Goal: Task Accomplishment & Management: Manage account settings

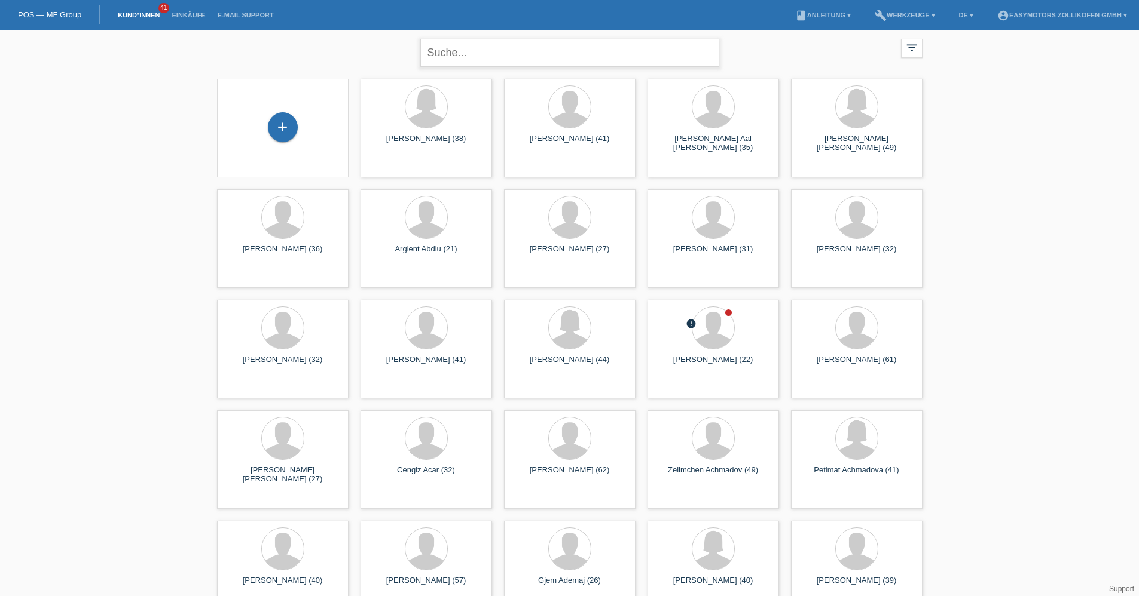
click at [494, 49] on input "text" at bounding box center [569, 53] width 299 height 28
type input "arta"
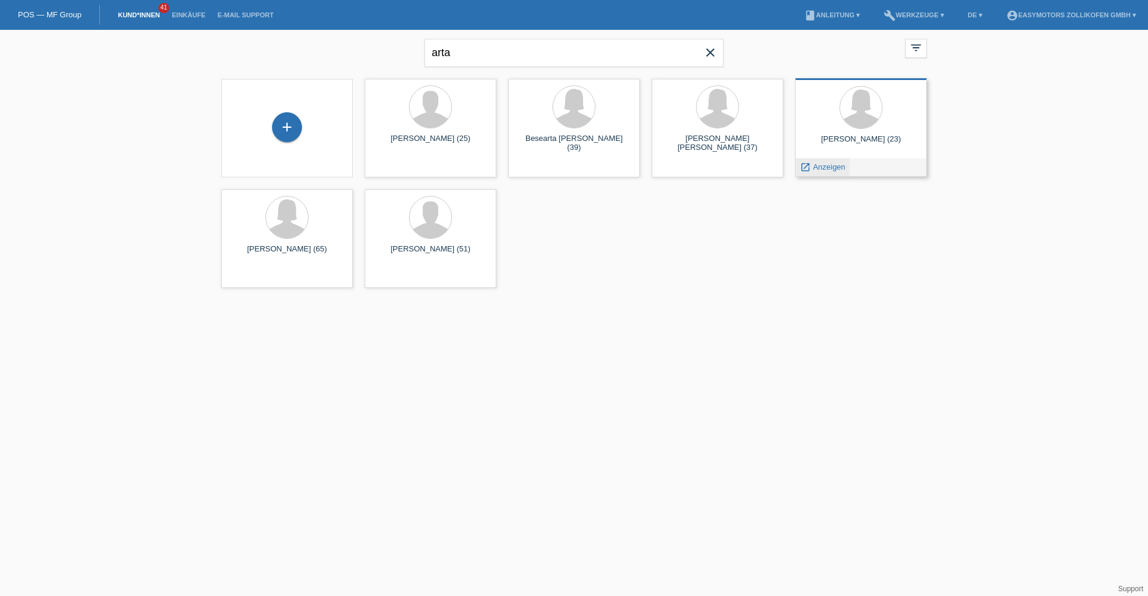
click at [819, 166] on span "Anzeigen" at bounding box center [829, 167] width 32 height 9
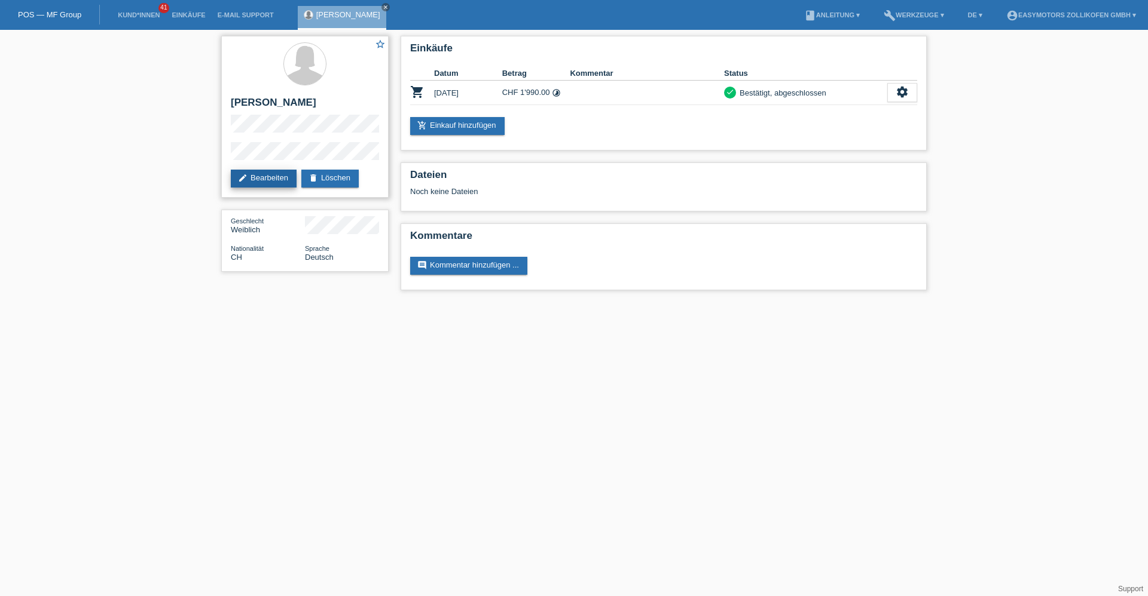
click at [264, 176] on link "edit Bearbeiten" at bounding box center [264, 179] width 66 height 18
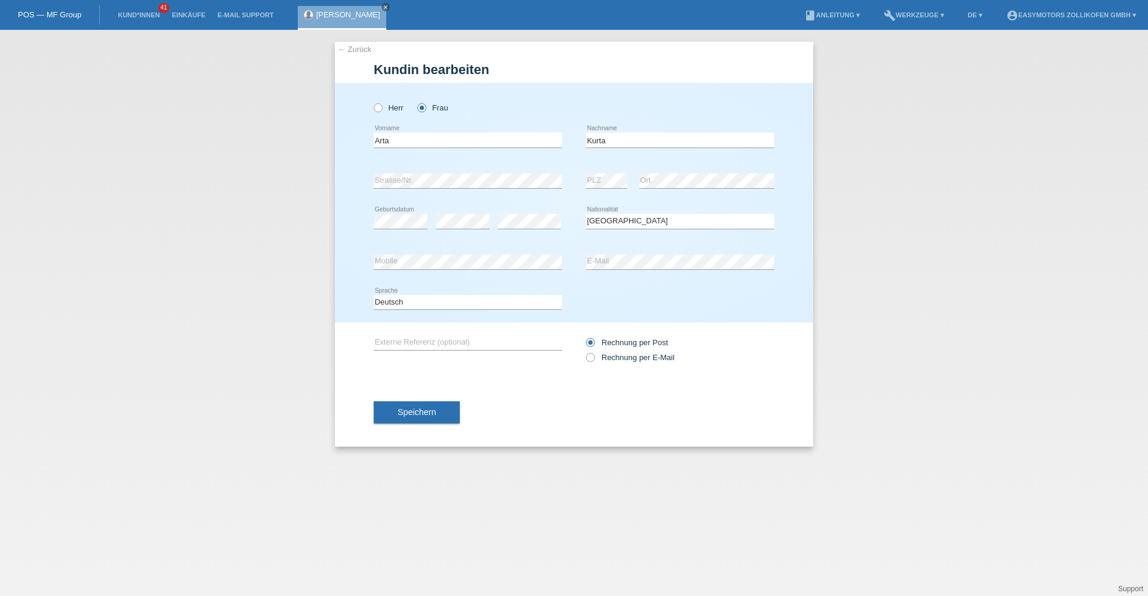
select select "CH"
click at [355, 47] on link "← Zurück" at bounding box center [354, 49] width 33 height 9
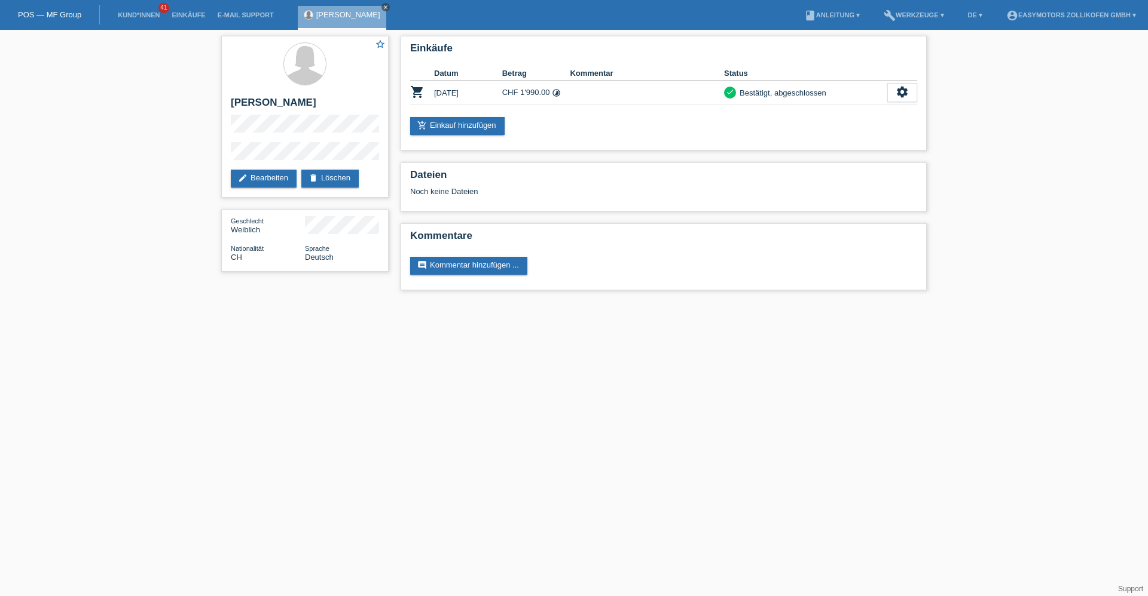
click at [383, 6] on icon "close" at bounding box center [386, 7] width 6 height 6
click at [49, 8] on div "POS — MF Group" at bounding box center [50, 15] width 100 height 20
click at [47, 12] on link "POS — MF Group" at bounding box center [49, 14] width 63 height 9
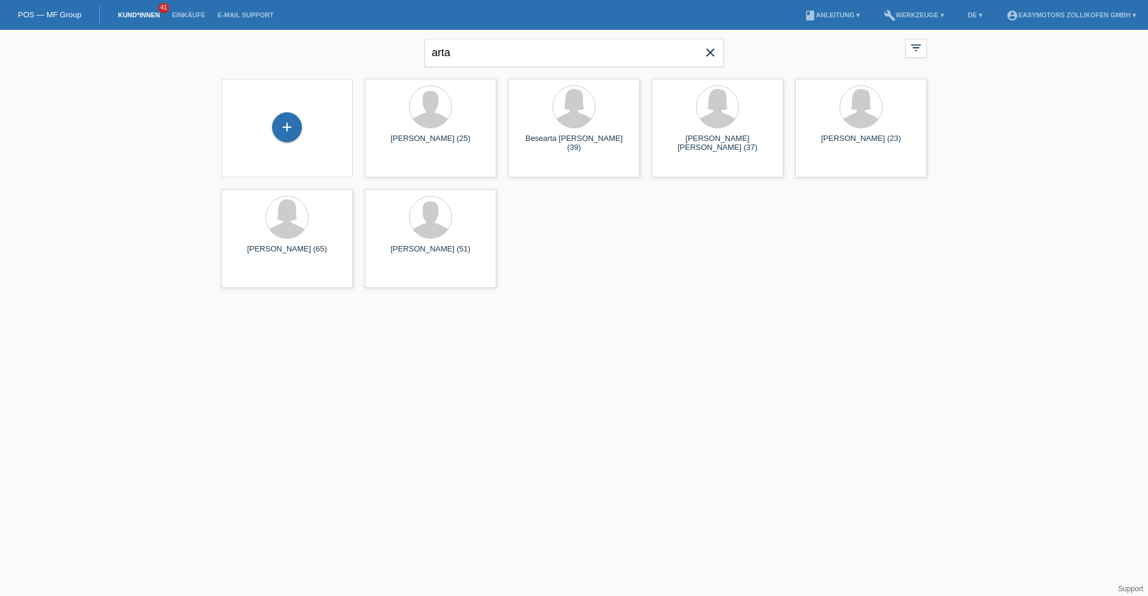
click at [710, 58] on icon "close" at bounding box center [710, 52] width 14 height 14
